Goal: Find contact information: Find contact information

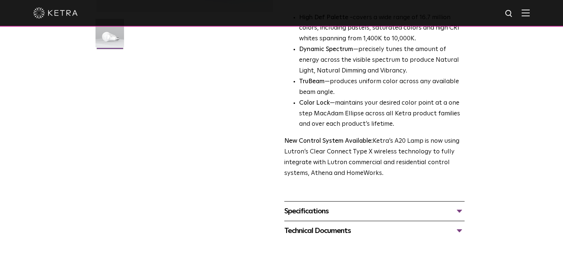
scroll to position [979, 0]
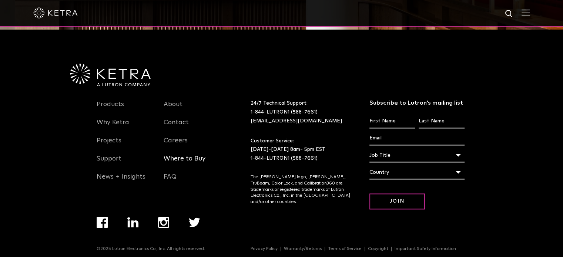
click at [189, 155] on link "Where to Buy" at bounding box center [185, 163] width 42 height 17
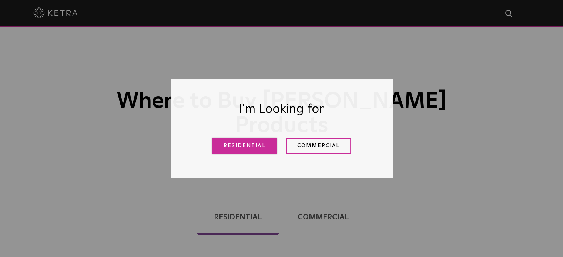
click at [255, 148] on link "Residential" at bounding box center [244, 146] width 65 height 16
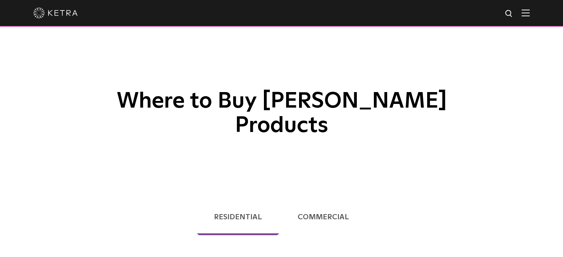
scroll to position [333, 0]
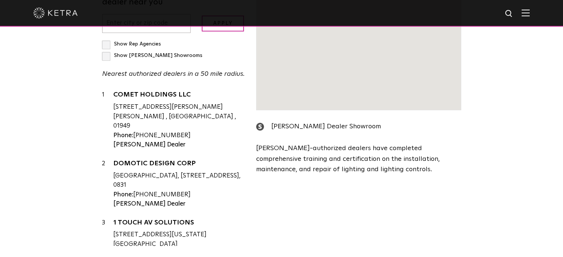
click at [159, 190] on div "Phone: [PHONE_NUMBER]" at bounding box center [179, 195] width 132 height 10
click at [117, 192] on strong "Phone:" at bounding box center [123, 195] width 20 height 6
click at [128, 192] on strong "Phone:" at bounding box center [123, 195] width 20 height 6
click at [127, 192] on strong "Phone:" at bounding box center [123, 195] width 20 height 6
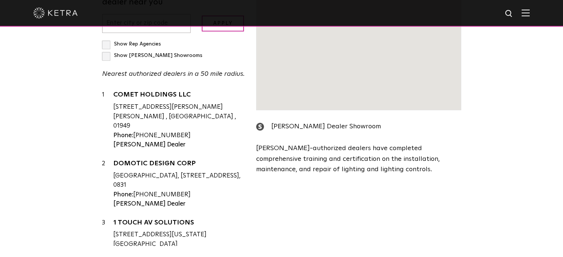
click at [127, 192] on strong "Phone:" at bounding box center [123, 195] width 20 height 6
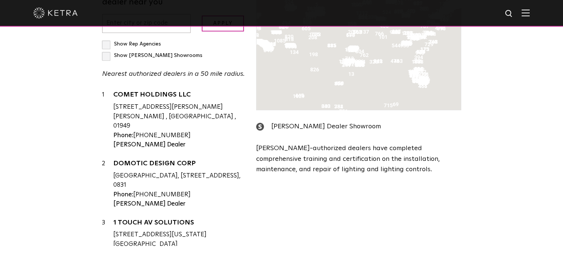
click at [116, 33] on input "text" at bounding box center [146, 23] width 89 height 19
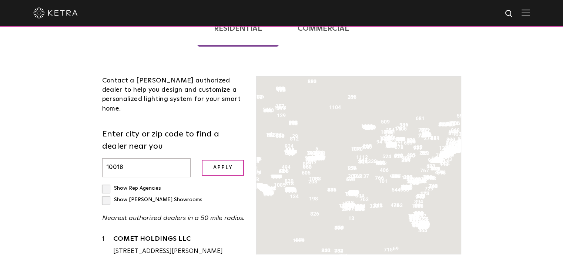
type input "10018"
click at [202, 160] on input "Apply" at bounding box center [223, 168] width 42 height 16
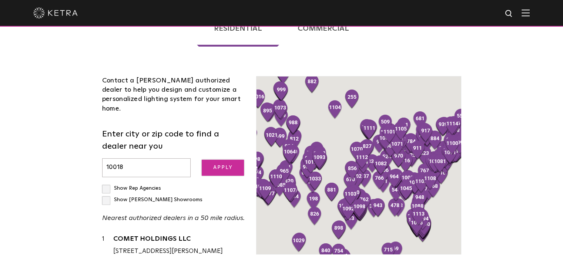
click at [222, 160] on input "Apply" at bounding box center [223, 168] width 42 height 16
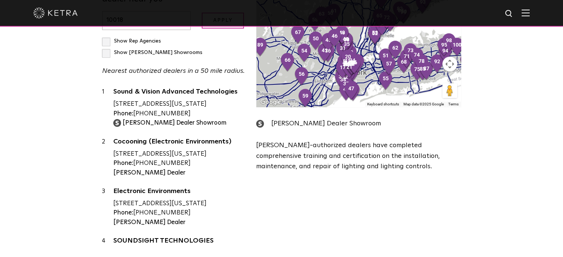
scroll to position [296, 0]
